Goal: Transaction & Acquisition: Purchase product/service

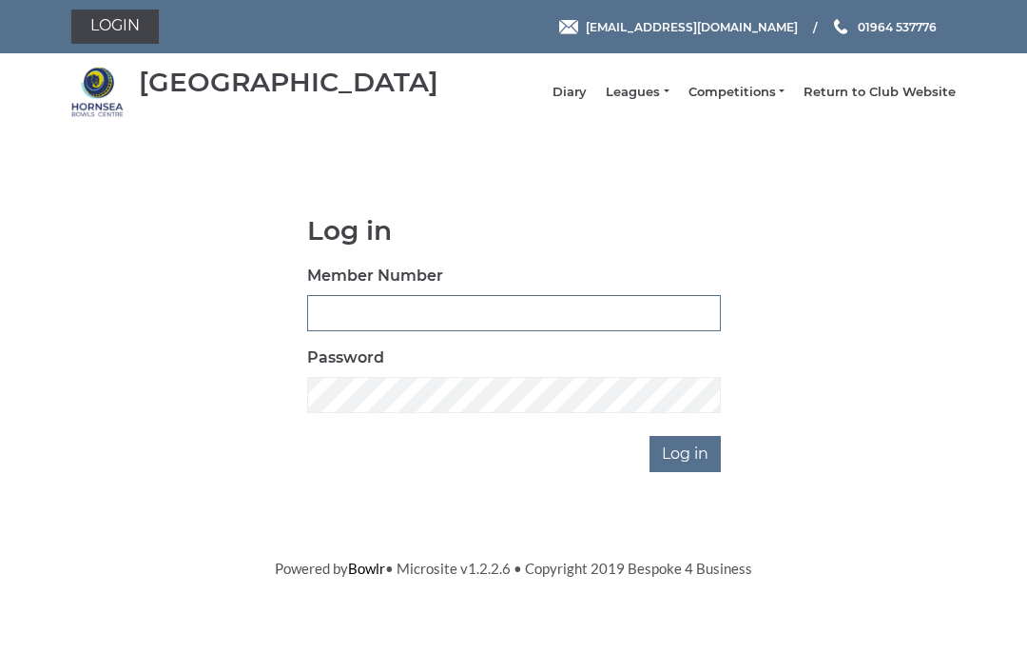
click at [340, 318] on input "Member Number" at bounding box center [514, 313] width 414 height 36
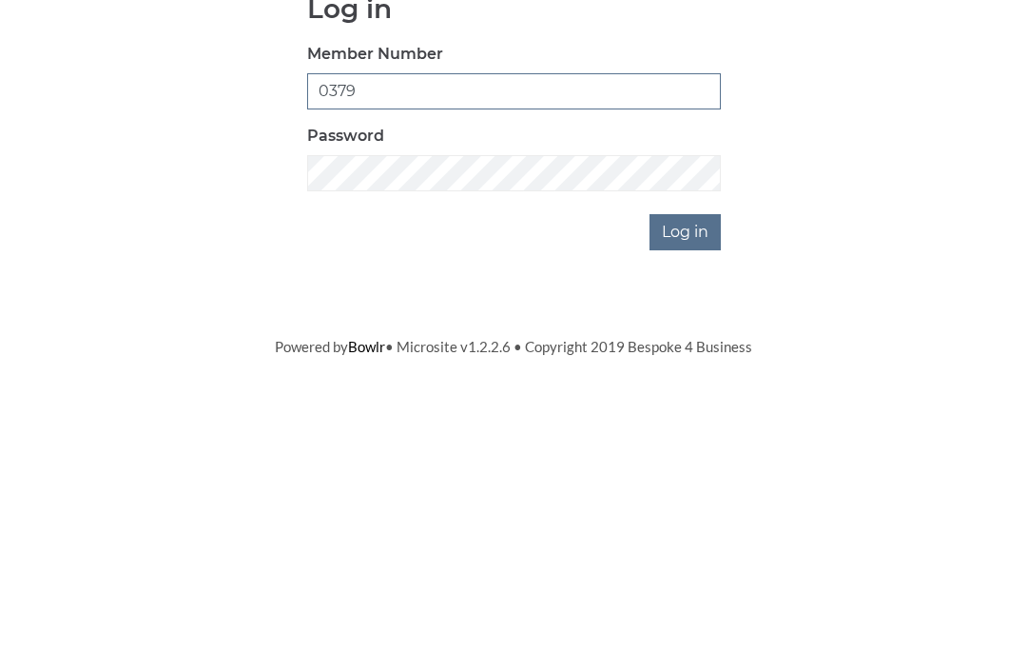
type input "0379"
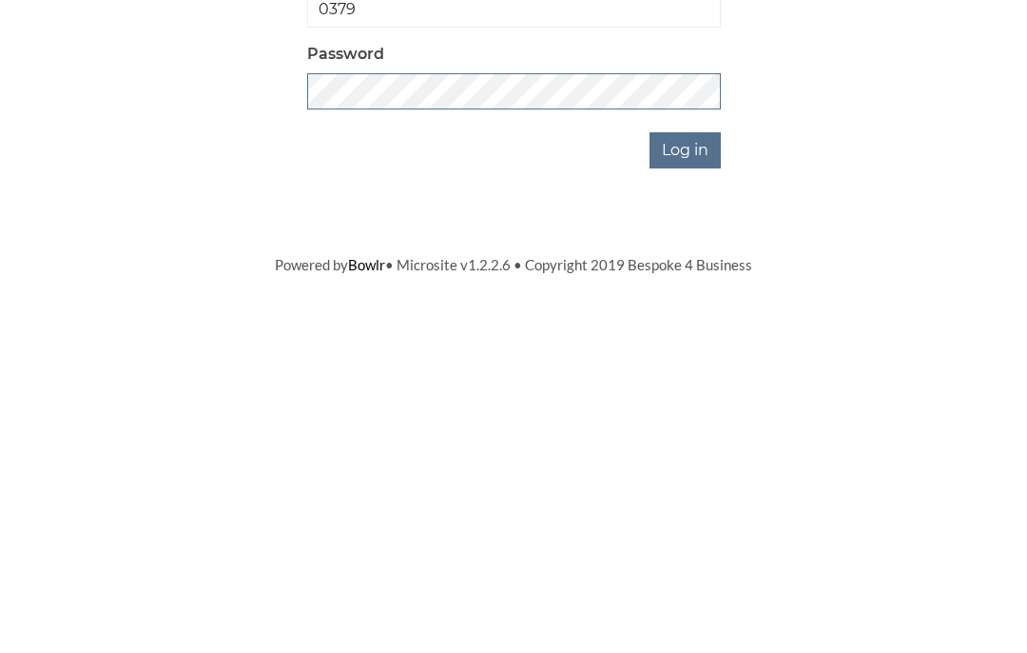
click at [686, 436] on input "Log in" at bounding box center [685, 454] width 71 height 36
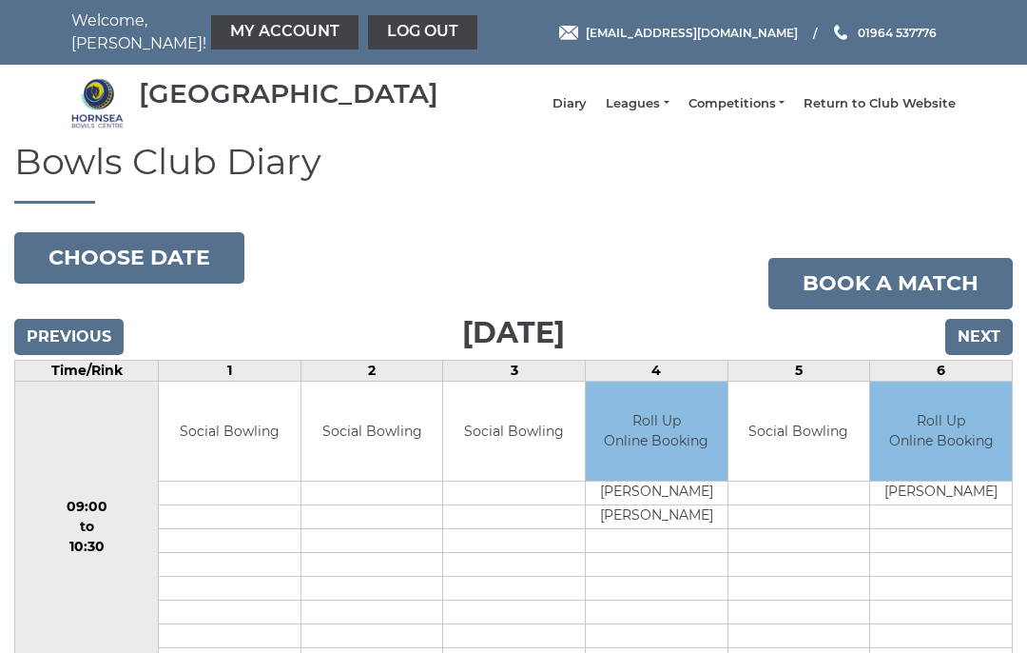
click at [228, 28] on link "My Account" at bounding box center [284, 32] width 147 height 34
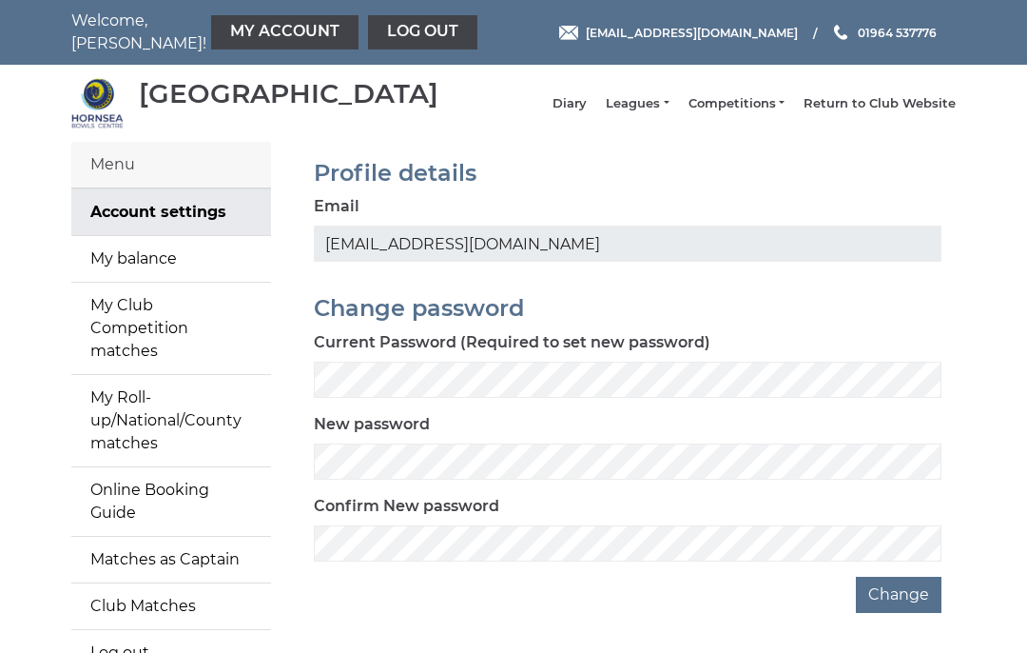
click at [166, 275] on link "My balance" at bounding box center [171, 259] width 200 height 46
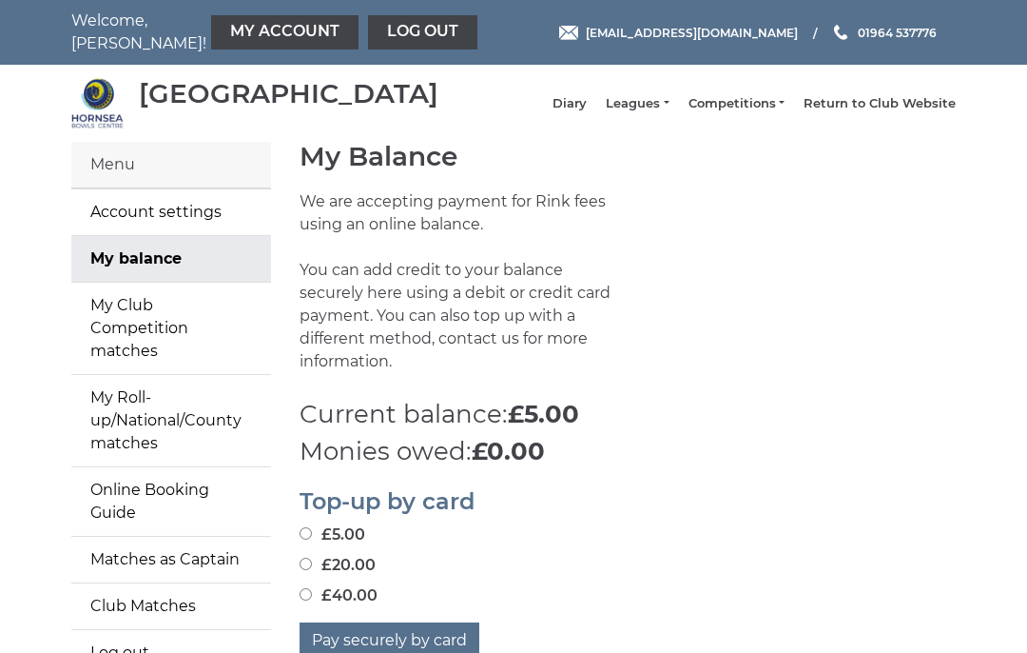
click at [307, 557] on input "£20.00" at bounding box center [306, 563] width 12 height 12
radio input "true"
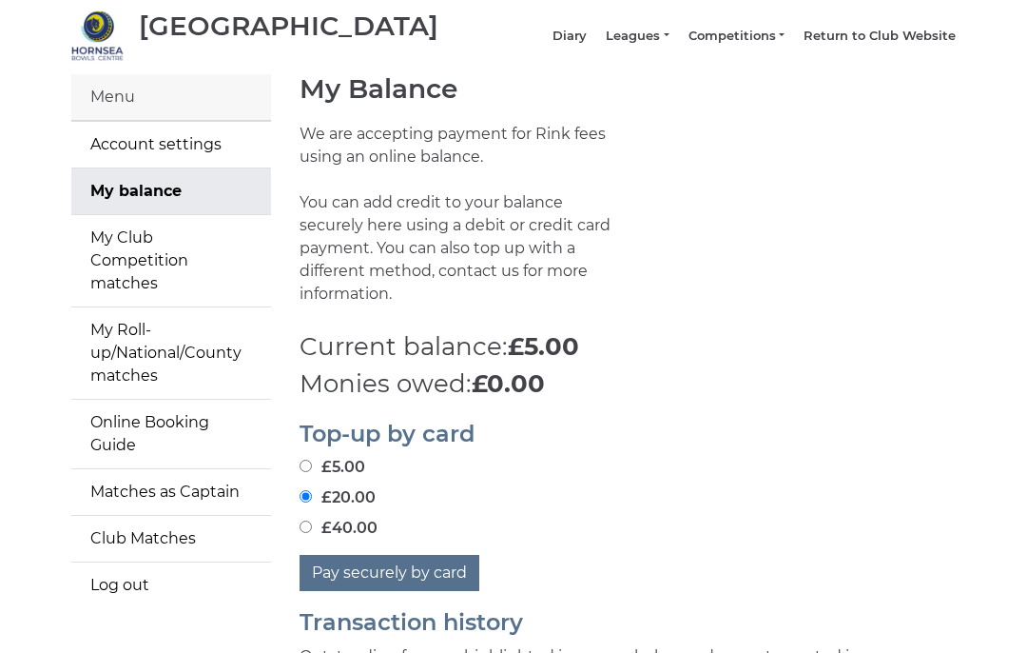
scroll to position [67, 0]
click at [389, 577] on button "Pay securely by card" at bounding box center [390, 574] width 180 height 36
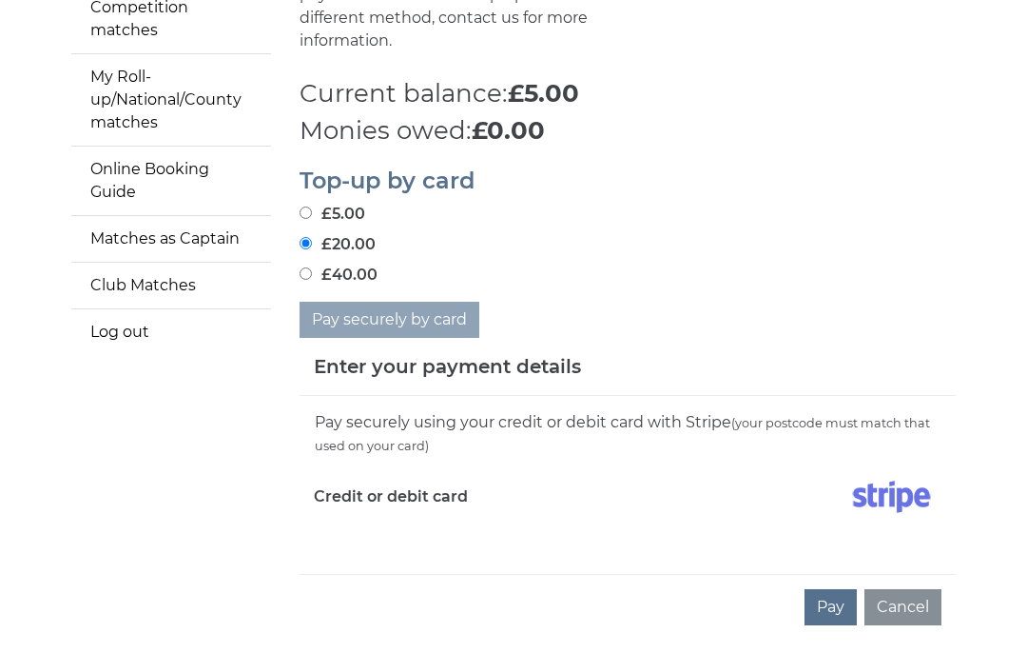
scroll to position [321, 0]
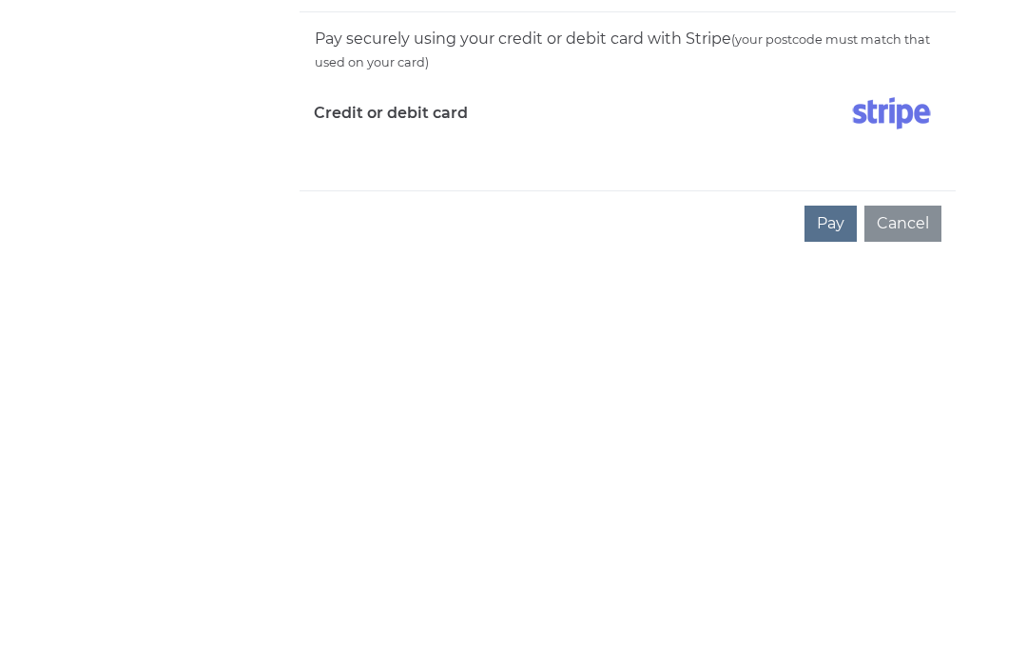
click at [830, 589] on button "Pay" at bounding box center [831, 607] width 52 height 36
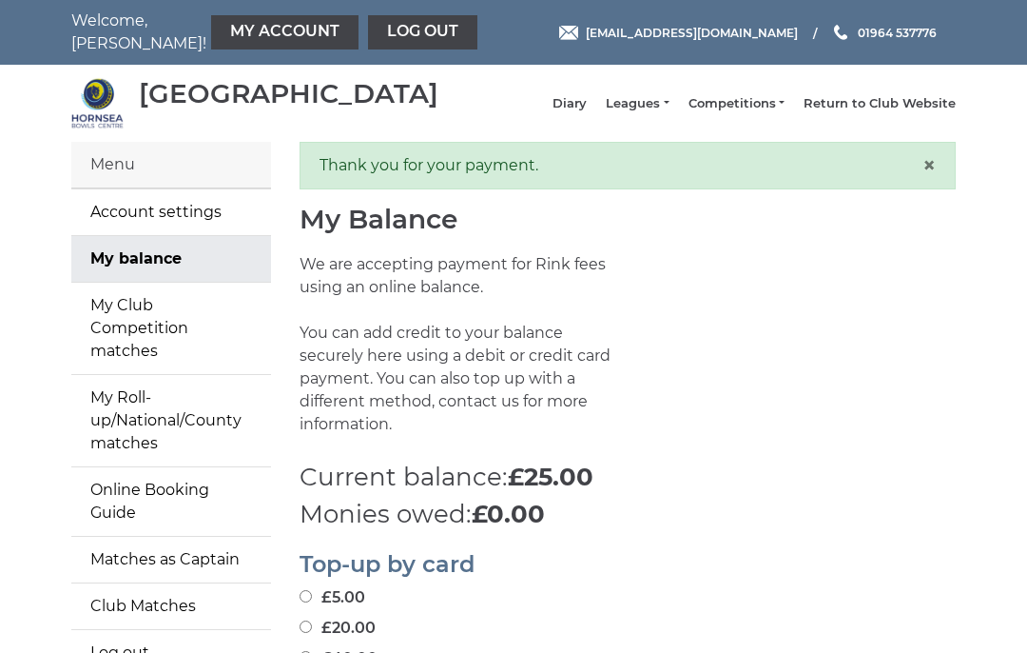
click at [923, 177] on span "×" at bounding box center [929, 165] width 13 height 28
